Goal: Task Accomplishment & Management: Use online tool/utility

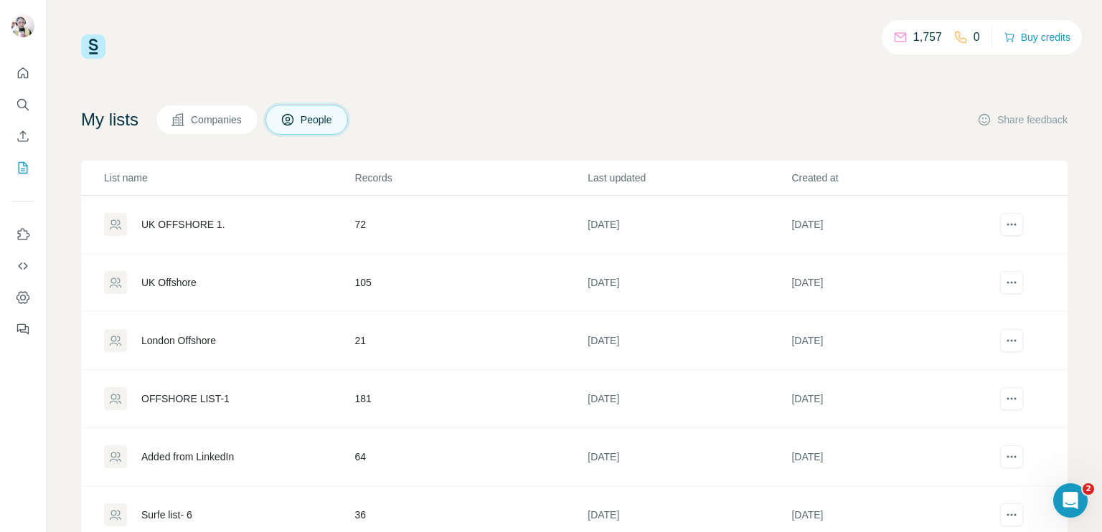
scroll to position [49, 0]
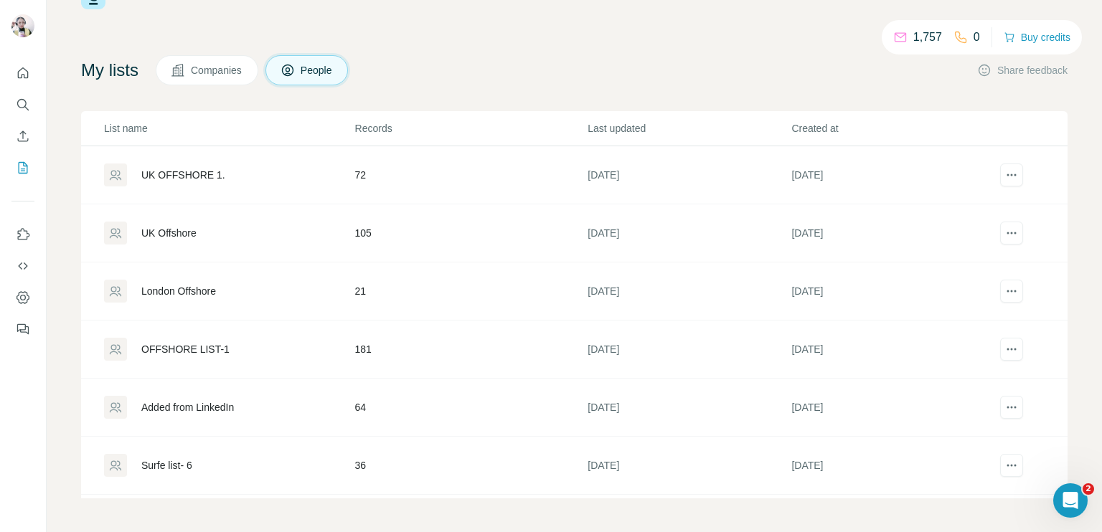
click at [176, 473] on div "Surfe list- 6" at bounding box center [229, 465] width 250 height 23
click at [192, 464] on div "Surfe list- 6" at bounding box center [166, 465] width 51 height 14
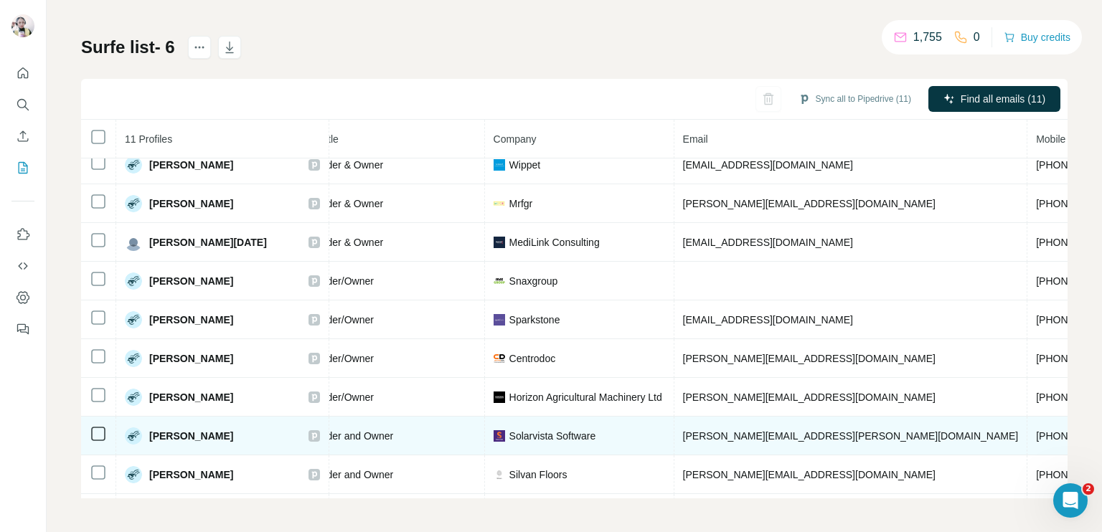
scroll to position [52, 204]
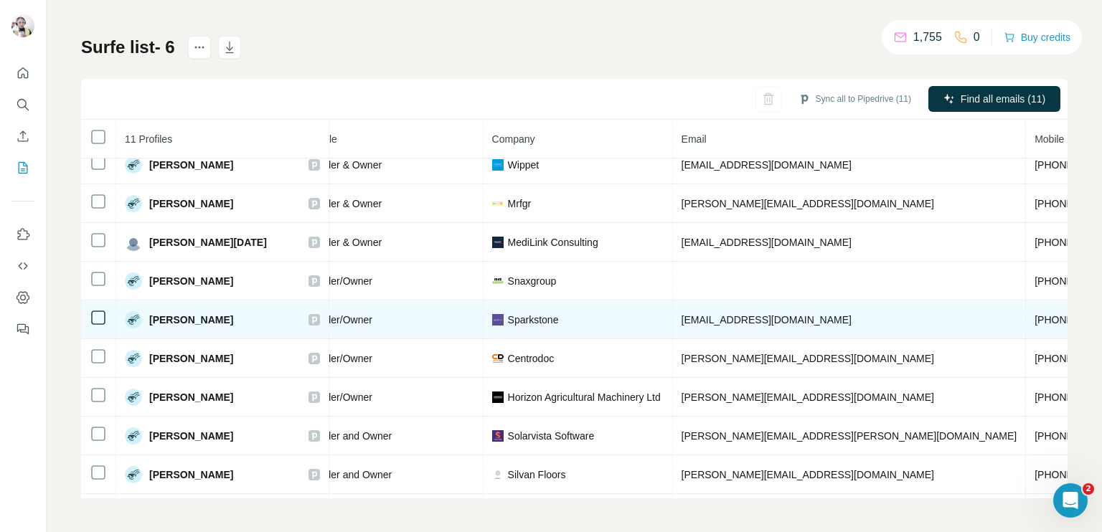
click at [1034, 320] on span "[PHONE_NUMBER]" at bounding box center [1079, 319] width 90 height 11
copy span "[PHONE_NUMBER]"
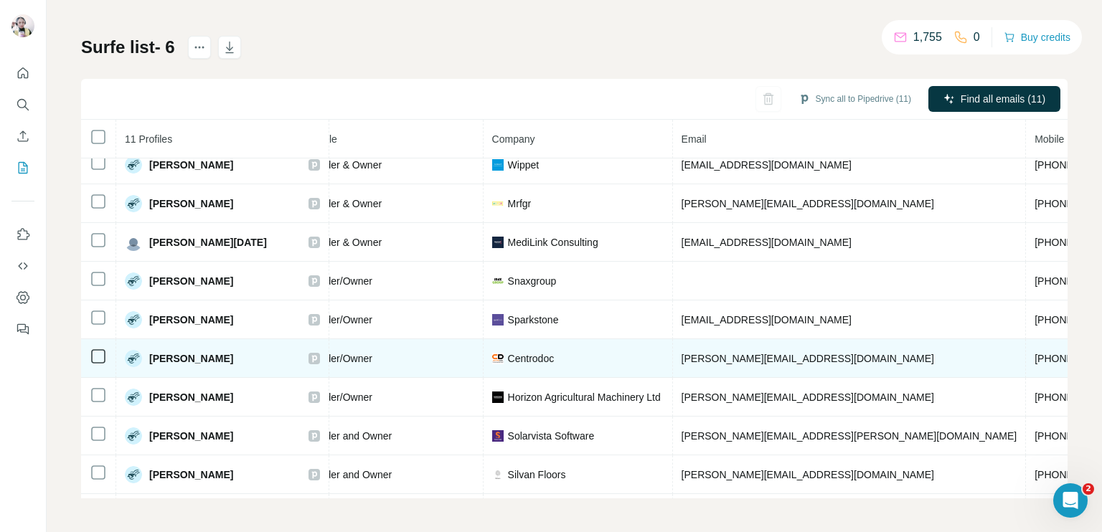
click at [1034, 353] on span "[PHONE_NUMBER]" at bounding box center [1079, 358] width 90 height 11
copy span "[PHONE_NUMBER]"
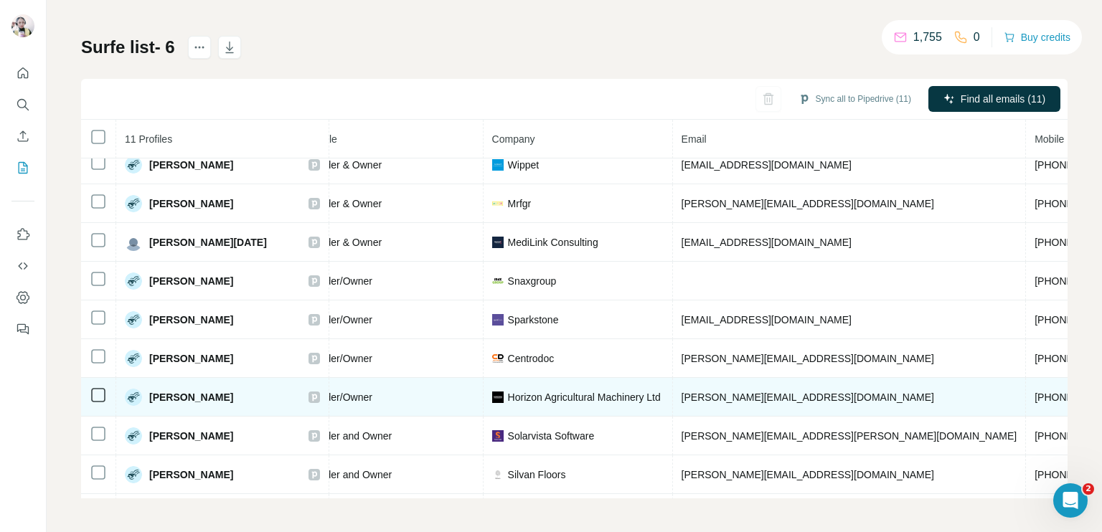
click at [1034, 398] on span "[PHONE_NUMBER]" at bounding box center [1079, 397] width 90 height 11
copy span "[PHONE_NUMBER]"
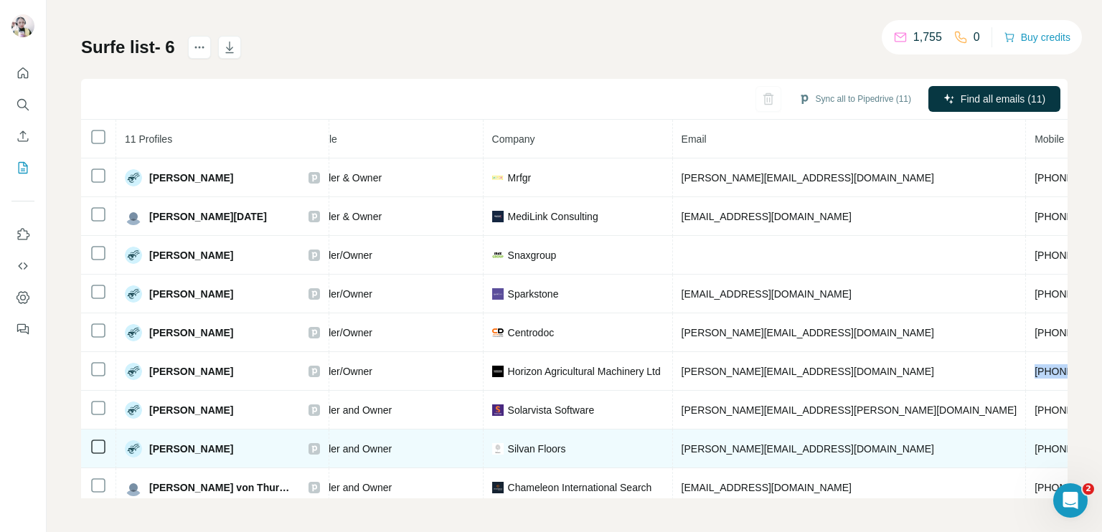
scroll to position [90, 204]
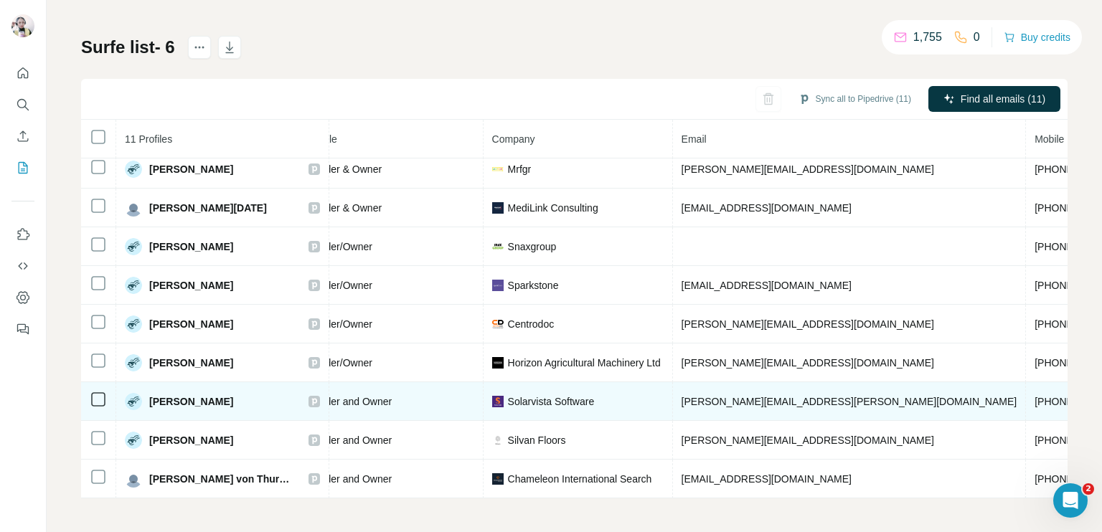
click at [1034, 396] on span "[PHONE_NUMBER]" at bounding box center [1079, 401] width 90 height 11
copy span "[PHONE_NUMBER]"
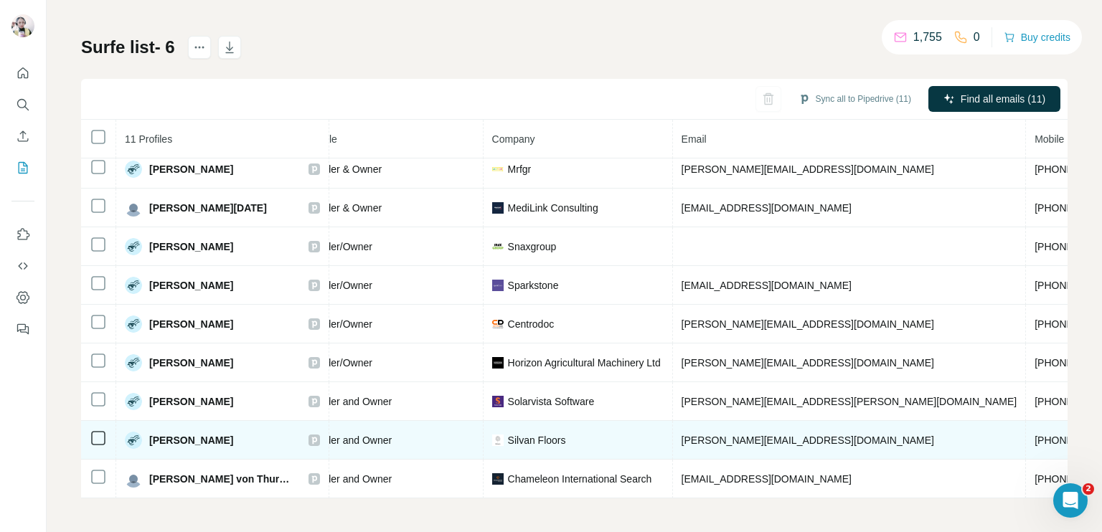
click at [1034, 435] on span "[PHONE_NUMBER]" at bounding box center [1079, 440] width 90 height 11
copy span "[PHONE_NUMBER]"
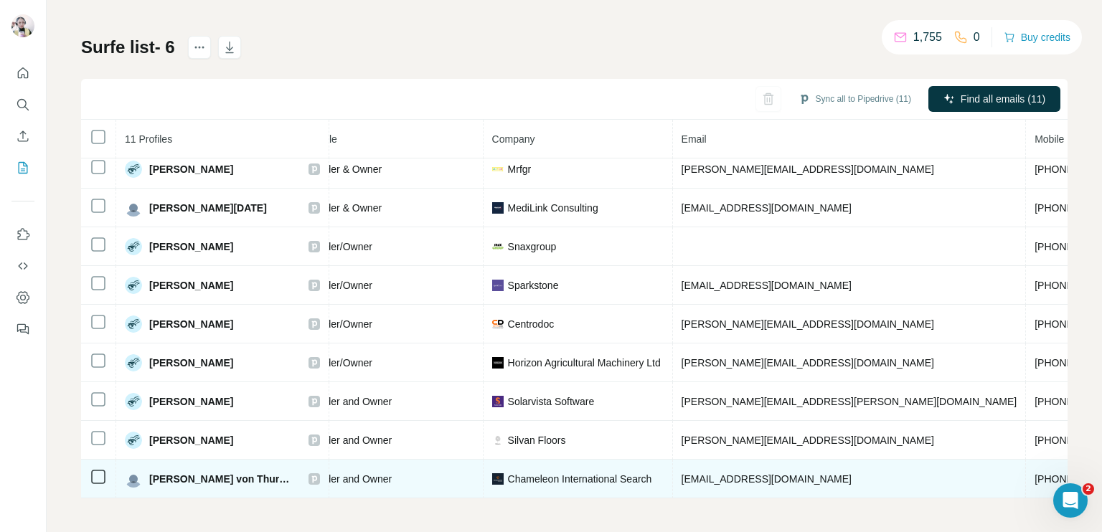
click at [1034, 473] on span "[PHONE_NUMBER]" at bounding box center [1079, 478] width 90 height 11
copy span "[PHONE_NUMBER]"
